Goal: Feedback & Contribution: Submit feedback/report problem

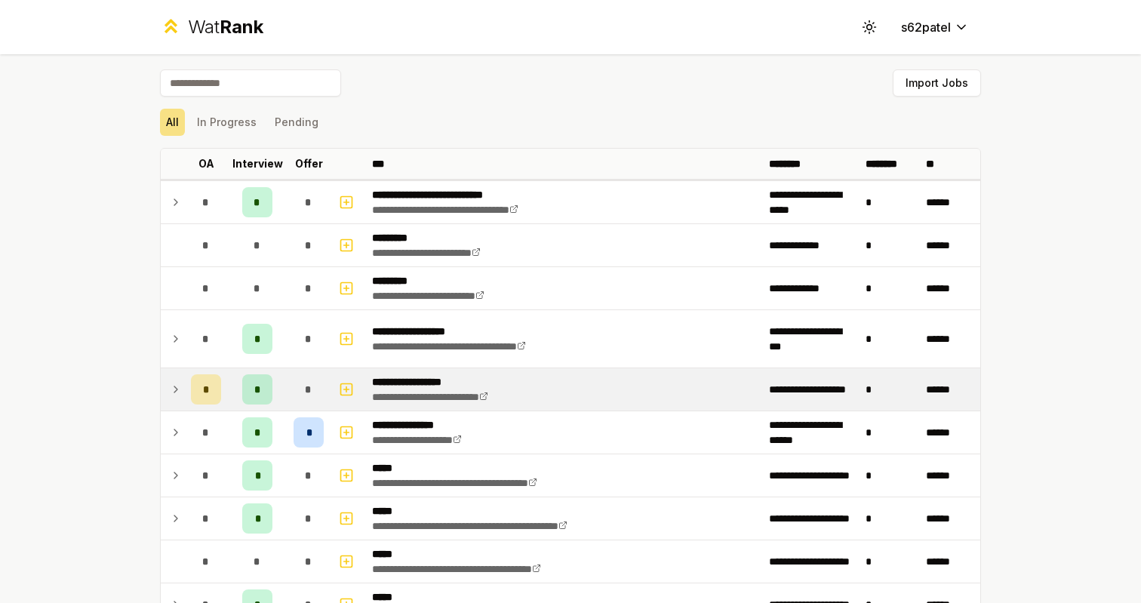
scroll to position [83, 0]
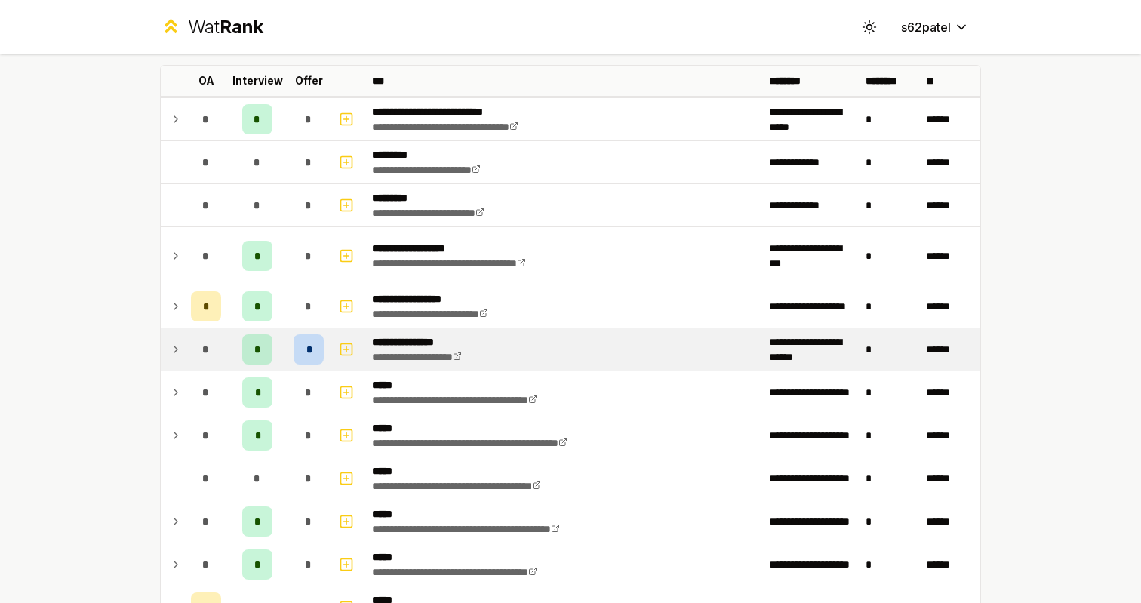
click at [201, 350] on div "*" at bounding box center [206, 349] width 30 height 30
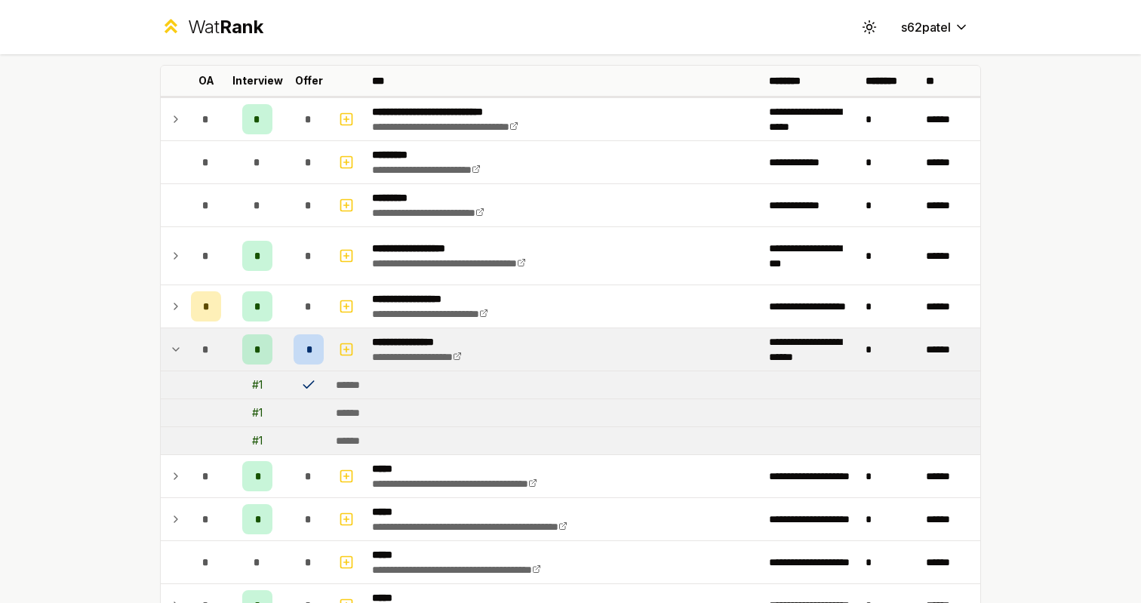
click at [201, 350] on div "*" at bounding box center [206, 349] width 30 height 30
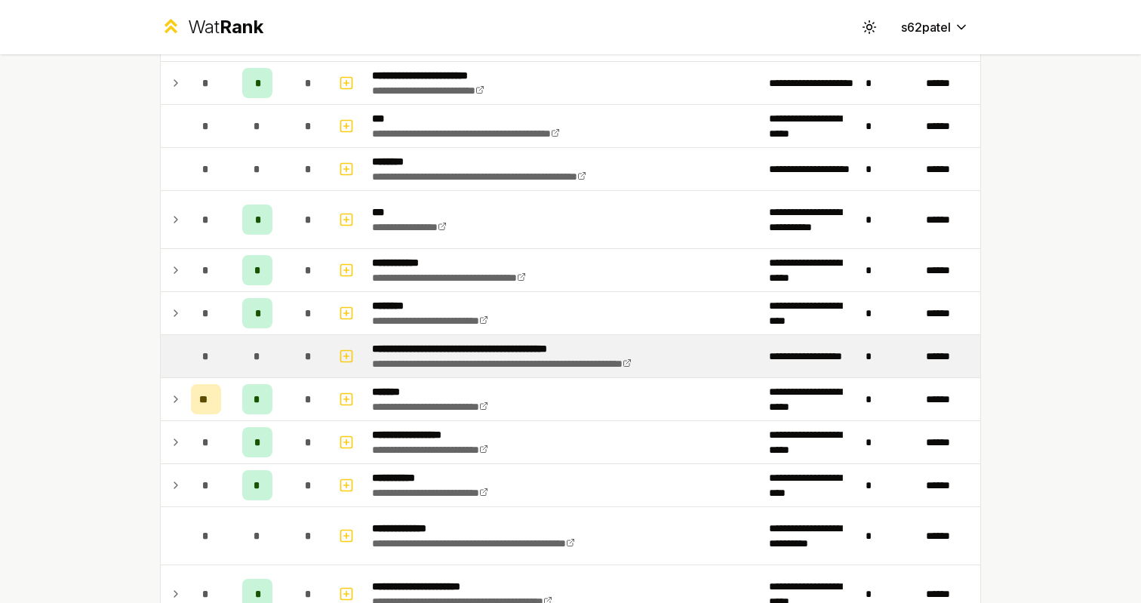
scroll to position [882, 0]
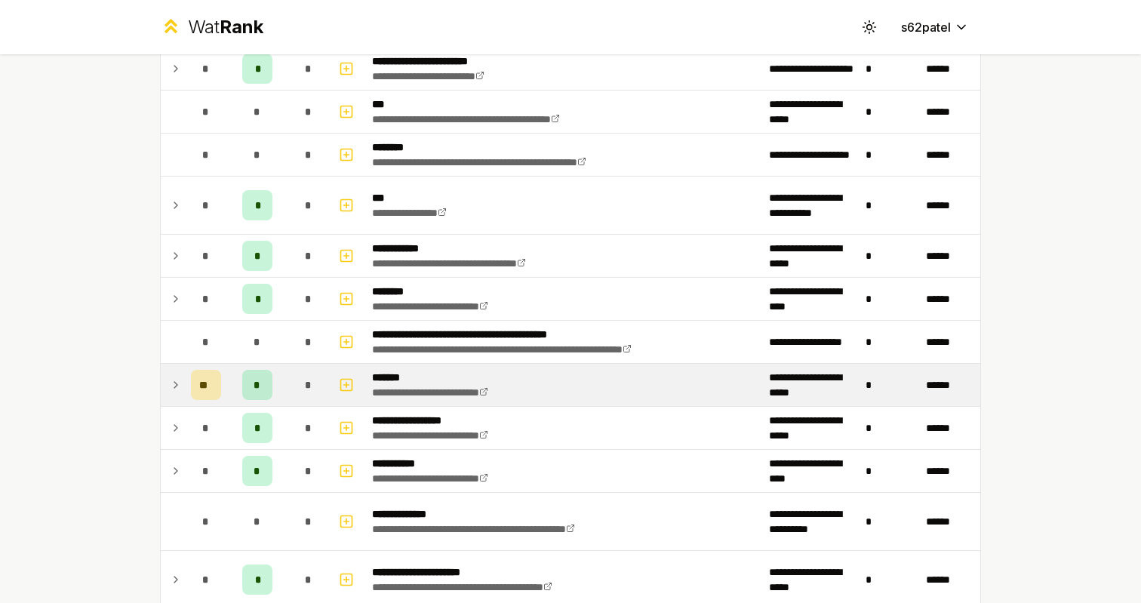
click at [173, 381] on icon at bounding box center [176, 385] width 12 height 18
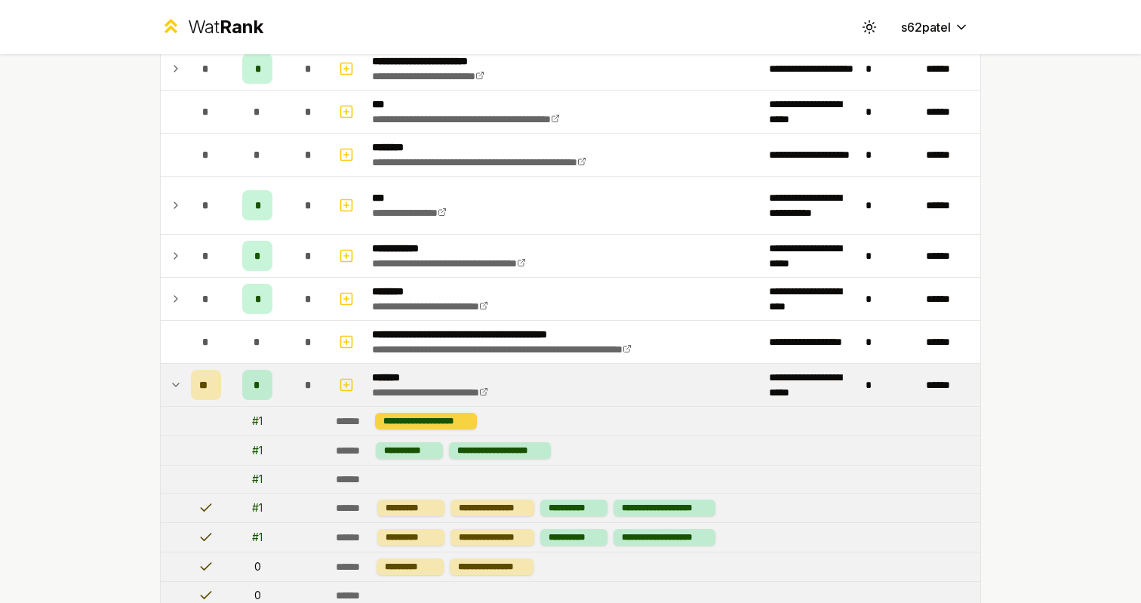
click at [438, 426] on div "**********" at bounding box center [426, 421] width 102 height 17
drag, startPoint x: 438, startPoint y: 426, endPoint x: 480, endPoint y: 423, distance: 41.6
click at [480, 423] on td "**********" at bounding box center [655, 421] width 651 height 29
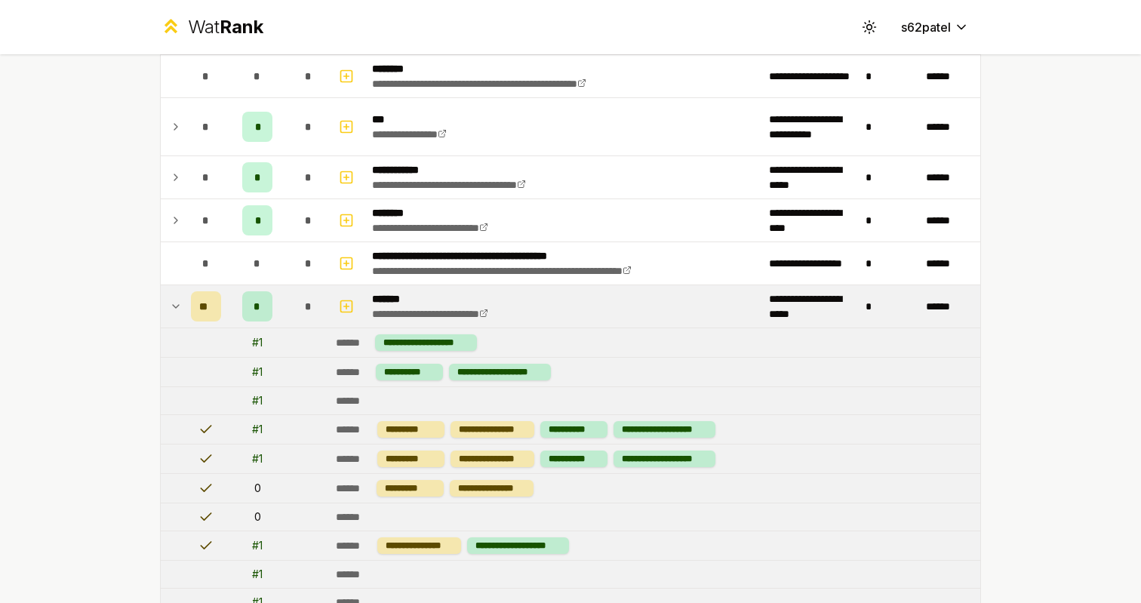
scroll to position [973, 0]
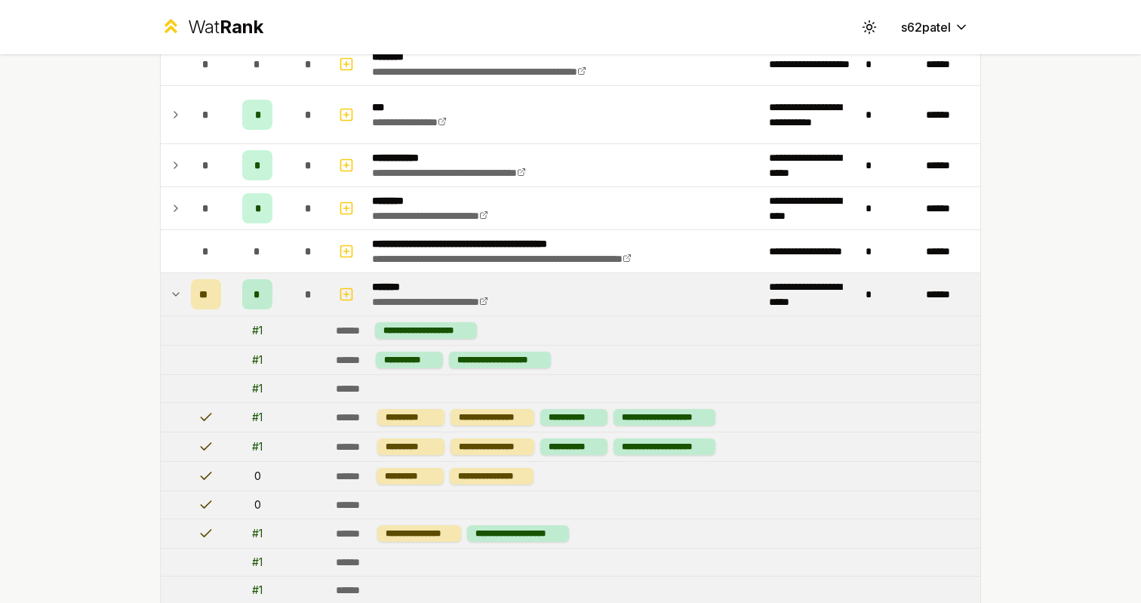
click at [326, 291] on td "*" at bounding box center [309, 294] width 42 height 42
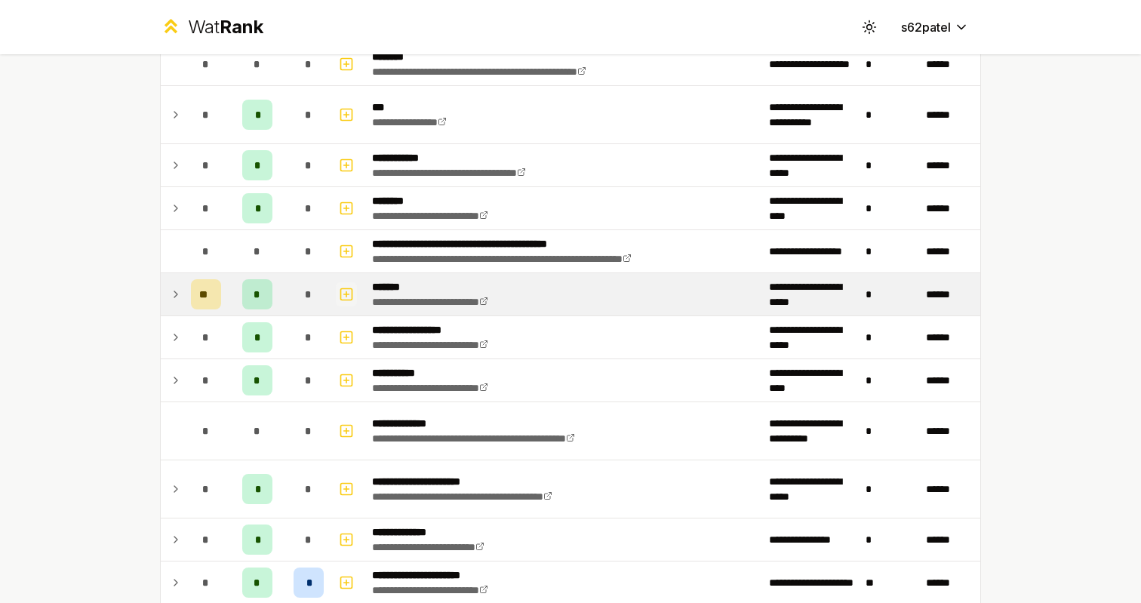
click at [341, 291] on rect "button" at bounding box center [346, 293] width 11 height 11
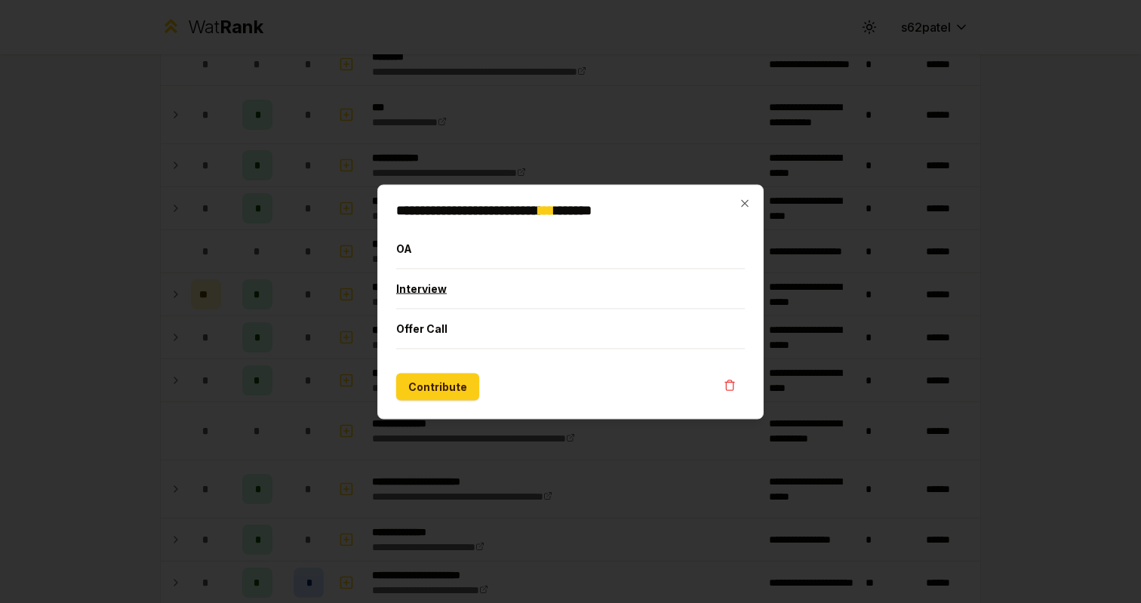
click at [498, 302] on button "Interview" at bounding box center [570, 288] width 349 height 39
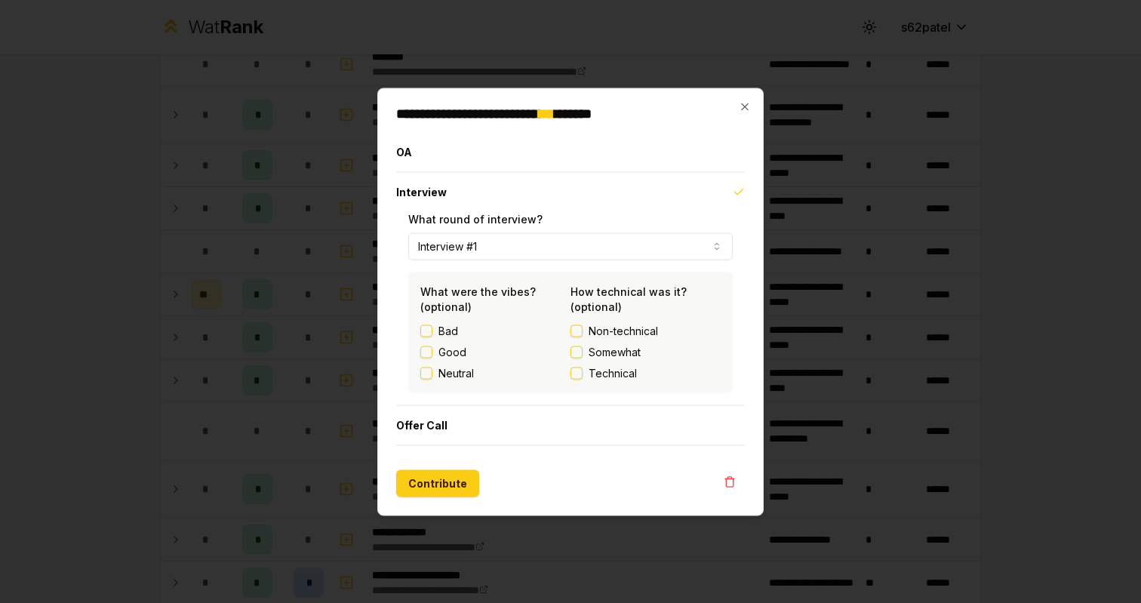
click at [463, 349] on label "Good" at bounding box center [452, 351] width 28 height 15
click at [432, 349] on button "Good" at bounding box center [426, 352] width 12 height 12
click at [464, 349] on label "Good" at bounding box center [452, 351] width 28 height 15
click at [432, 349] on button "Good" at bounding box center [426, 352] width 12 height 12
click at [694, 247] on button "Interview #1" at bounding box center [570, 245] width 325 height 27
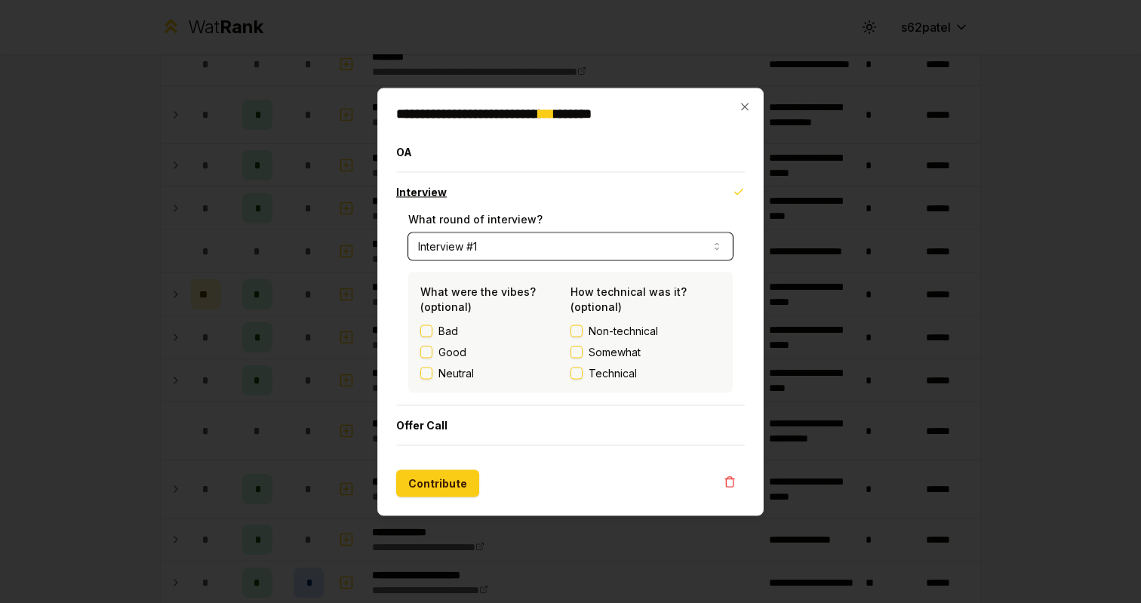
click at [716, 176] on button "Interview" at bounding box center [570, 191] width 349 height 39
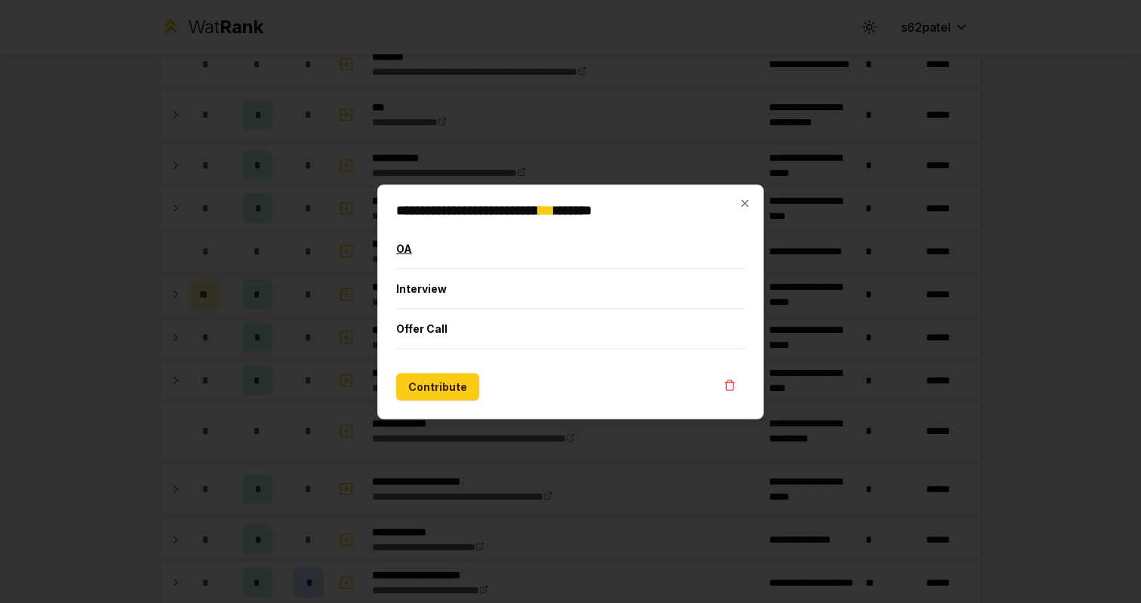
click at [691, 235] on button "OA" at bounding box center [570, 248] width 349 height 39
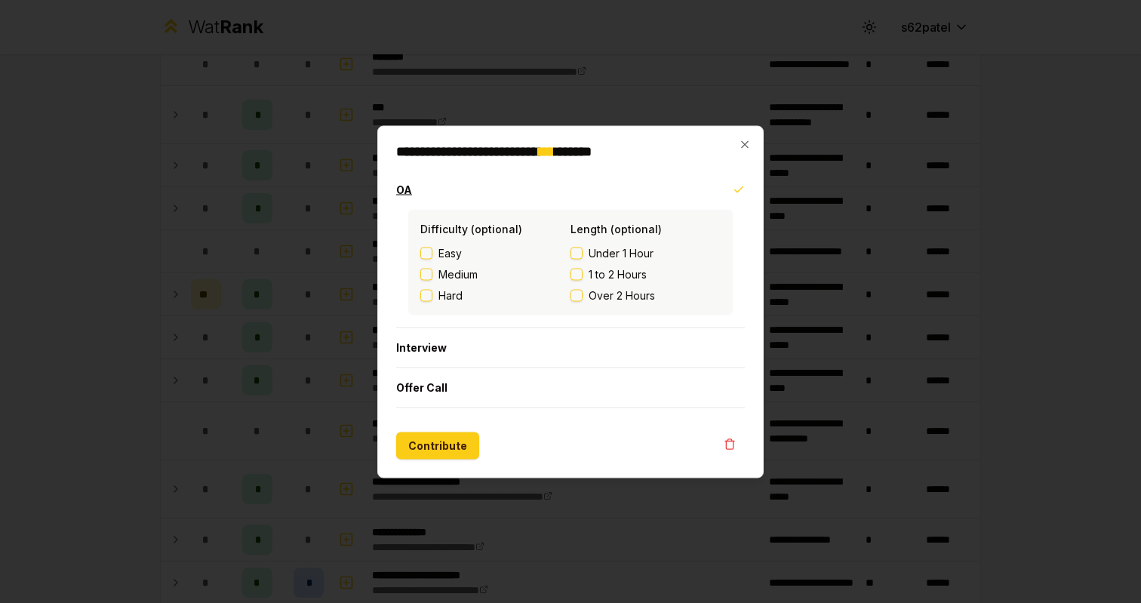
click at [695, 191] on button "OA" at bounding box center [570, 189] width 349 height 39
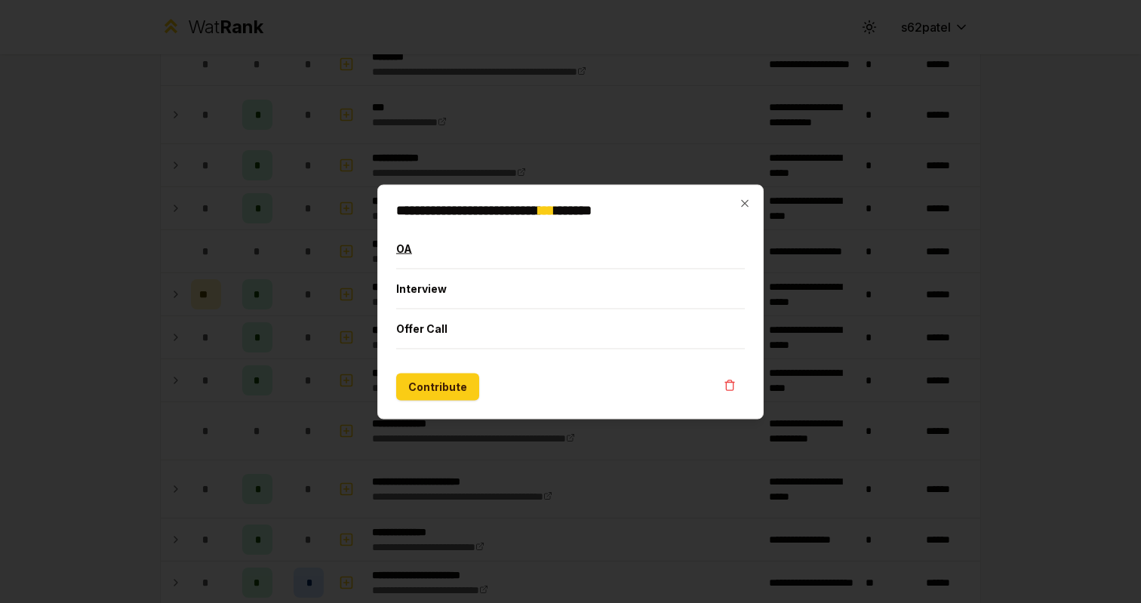
click at [660, 247] on button "OA" at bounding box center [570, 248] width 349 height 39
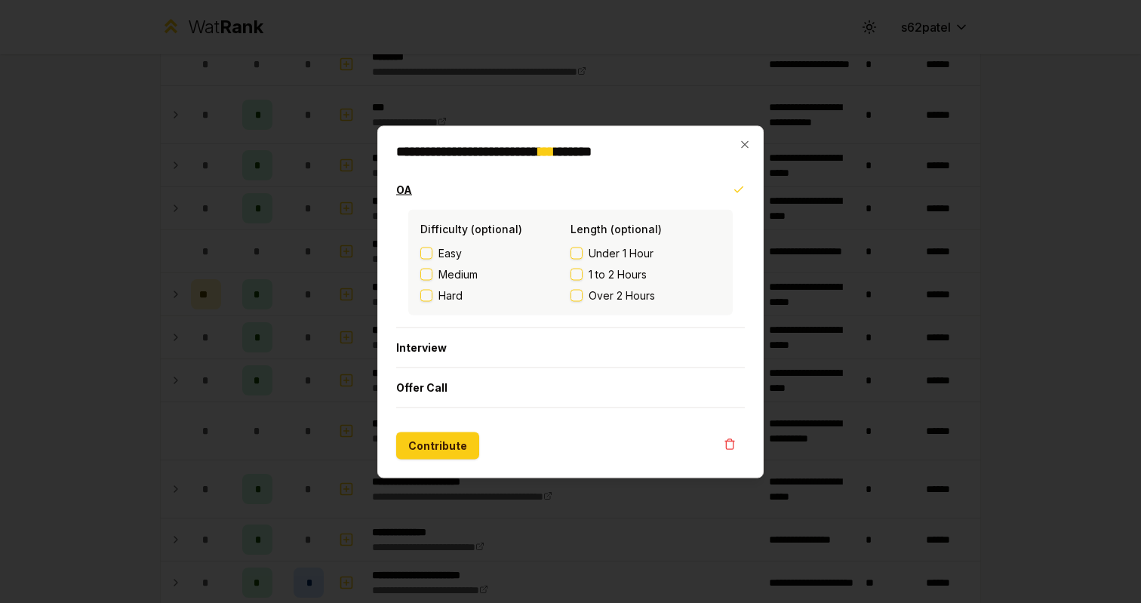
click at [663, 198] on button "OA" at bounding box center [570, 189] width 349 height 39
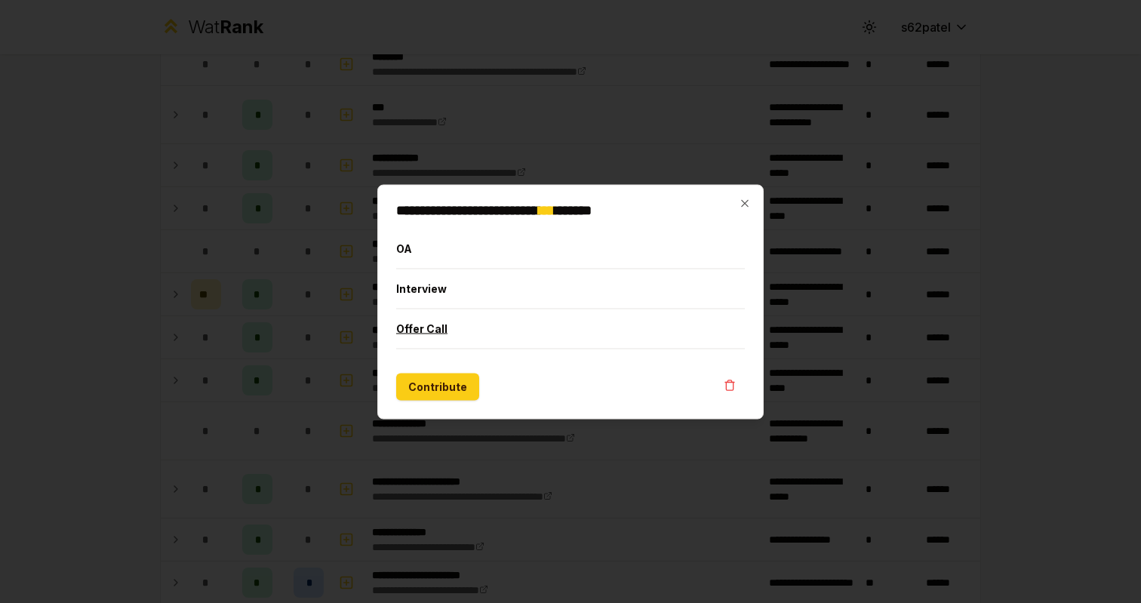
click at [616, 337] on button "Offer Call" at bounding box center [570, 328] width 349 height 39
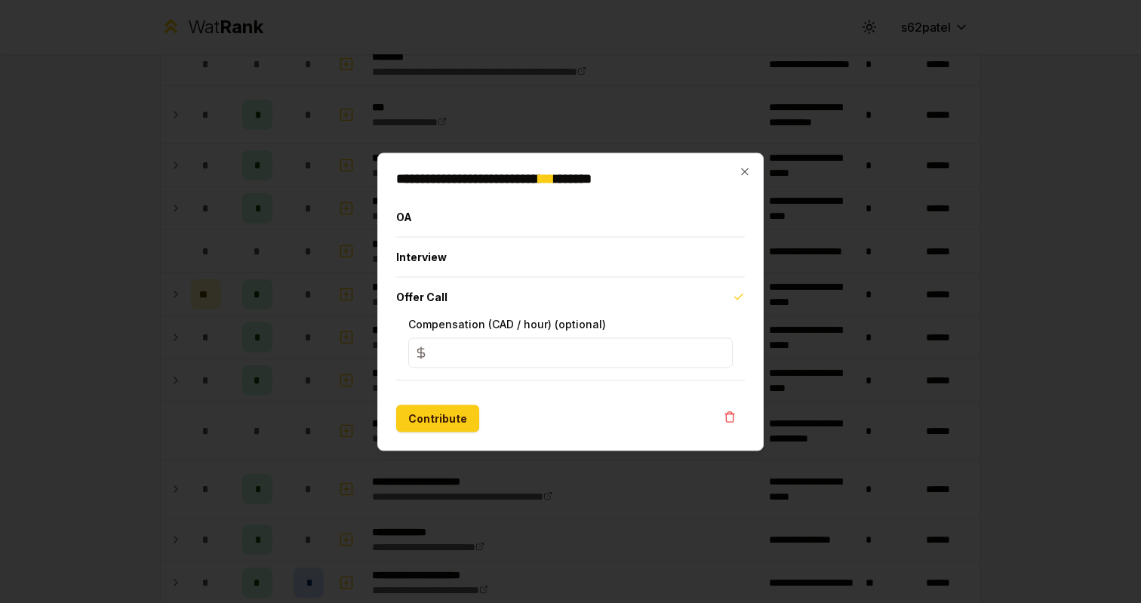
click at [608, 345] on input "*" at bounding box center [570, 352] width 325 height 30
click at [600, 257] on button "Interview" at bounding box center [570, 256] width 349 height 39
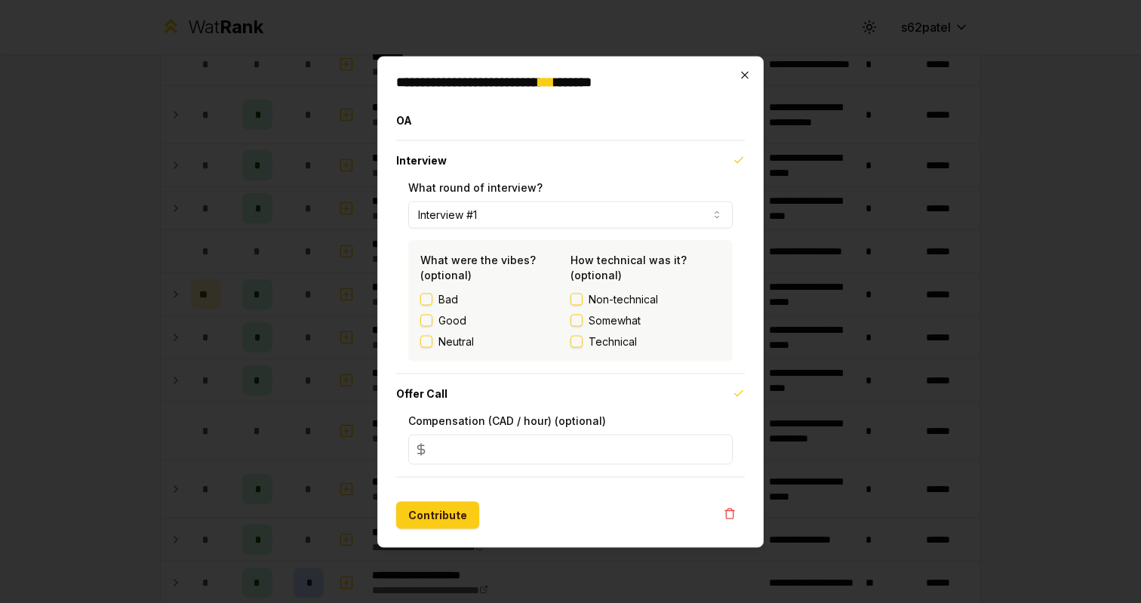
click at [748, 78] on icon "button" at bounding box center [744, 74] width 7 height 7
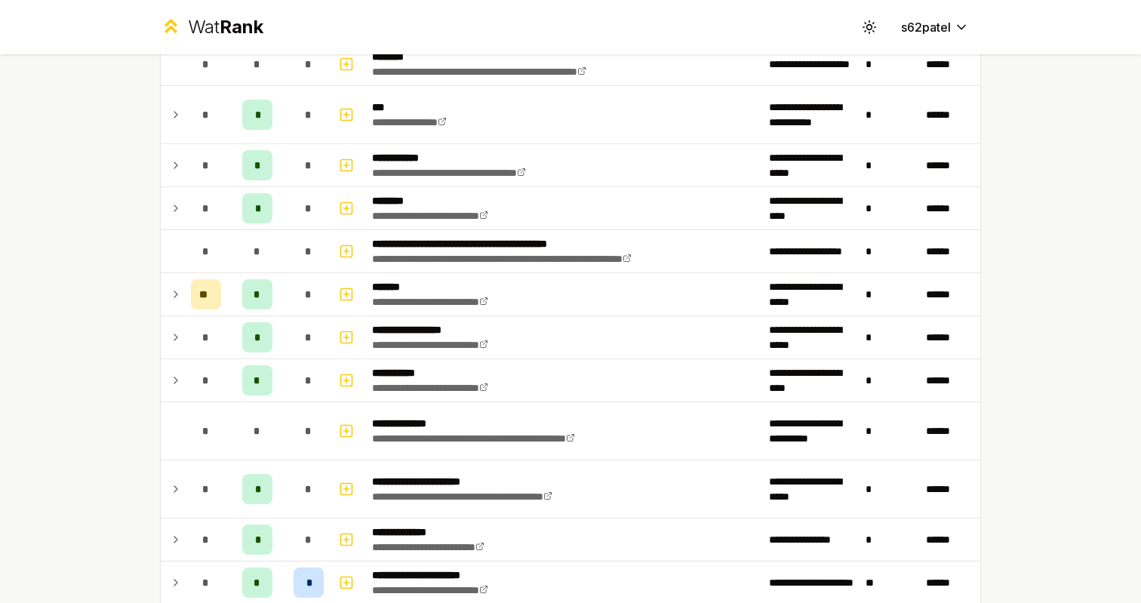
click at [175, 309] on td at bounding box center [173, 294] width 24 height 42
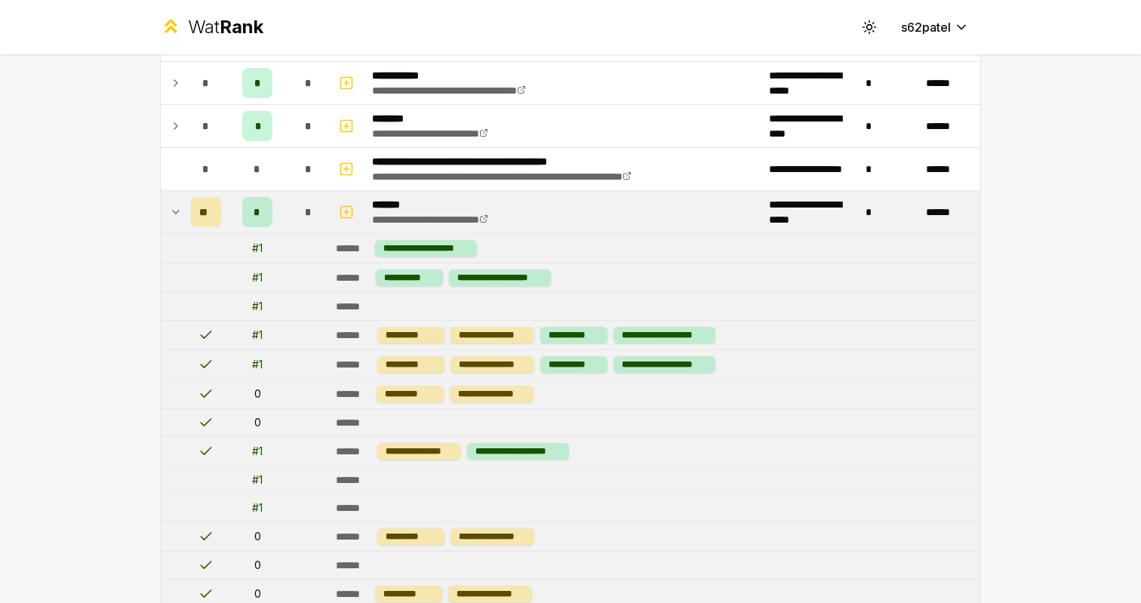
scroll to position [1054, 0]
click at [176, 211] on icon at bounding box center [176, 213] width 12 height 18
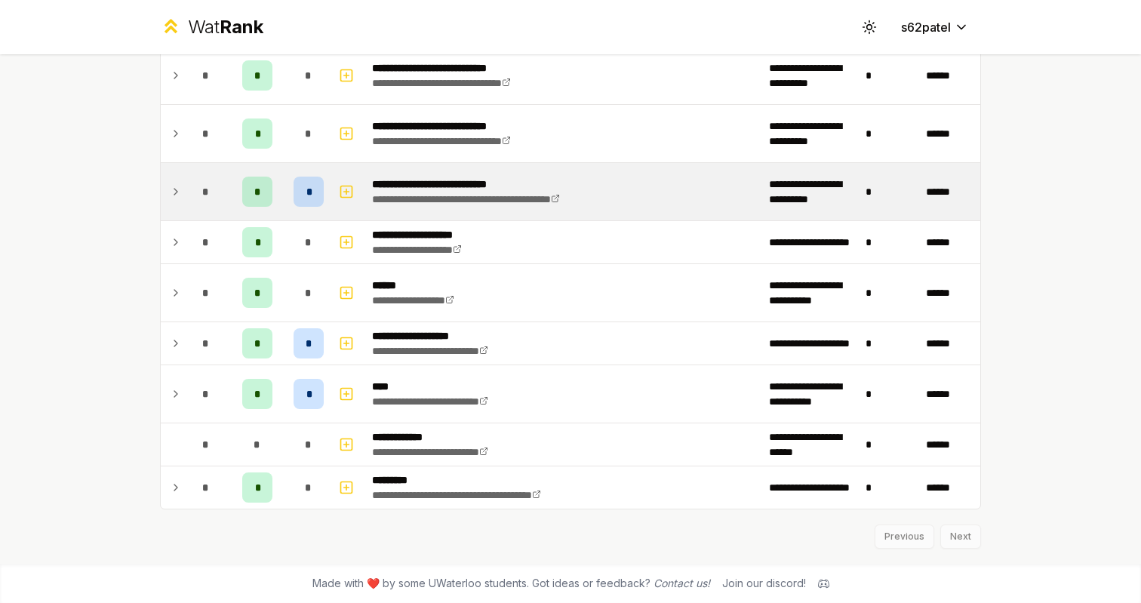
scroll to position [0, 0]
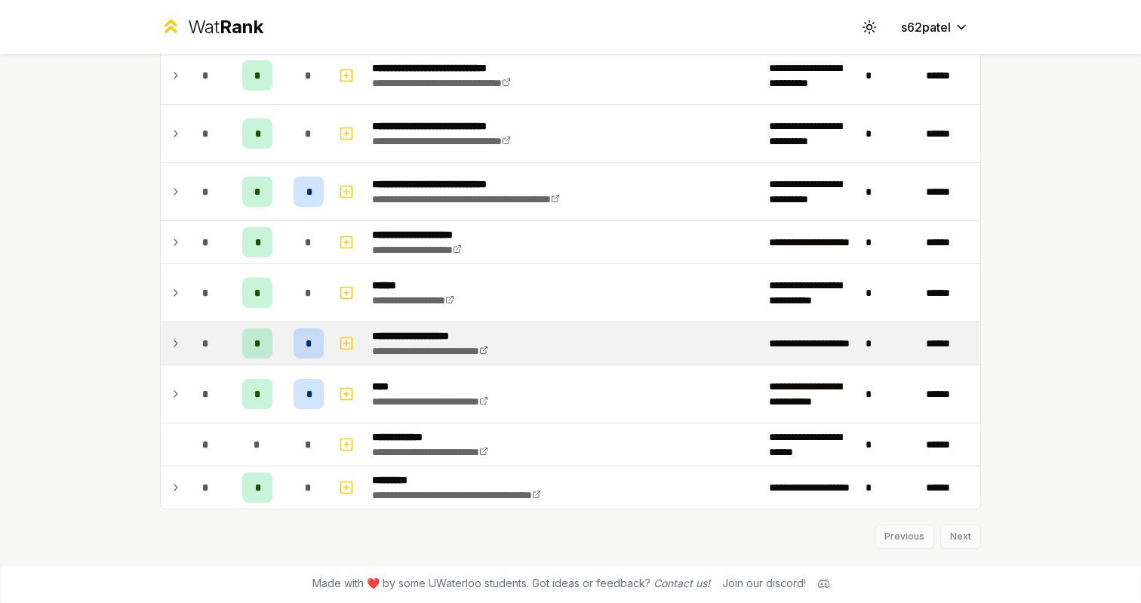
click at [184, 334] on td at bounding box center [173, 343] width 24 height 42
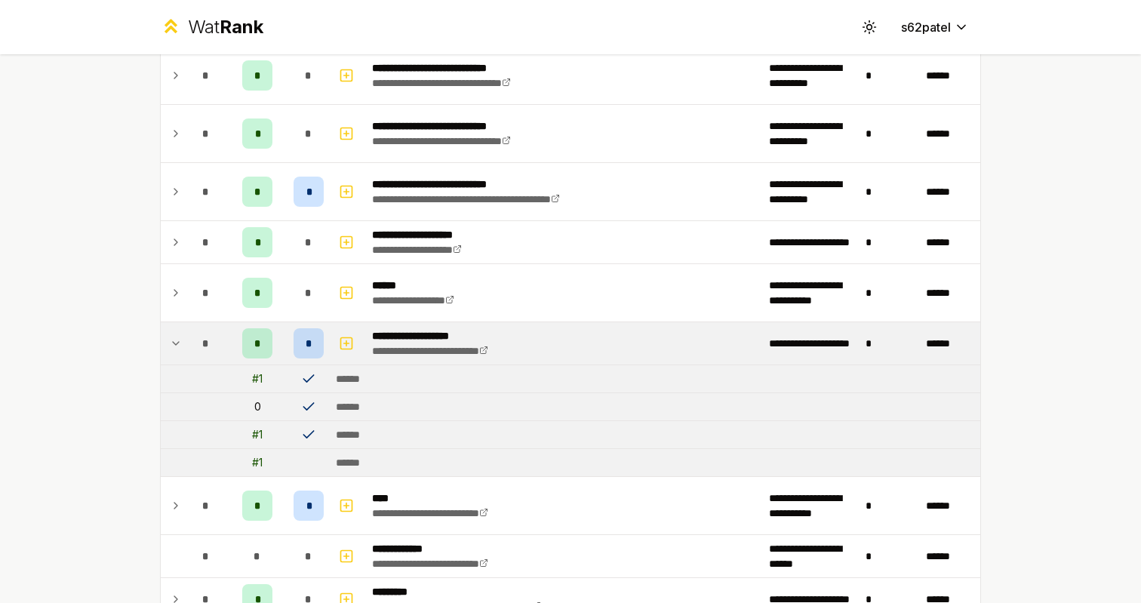
click at [183, 334] on td at bounding box center [173, 343] width 24 height 42
